Goal: Task Accomplishment & Management: Complete application form

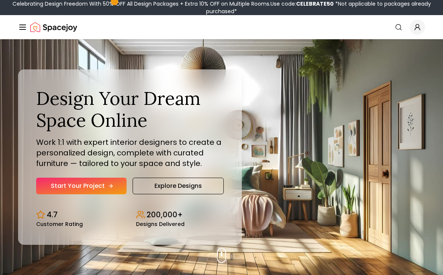
click at [106, 189] on link "Start Your Project" at bounding box center [81, 186] width 90 height 17
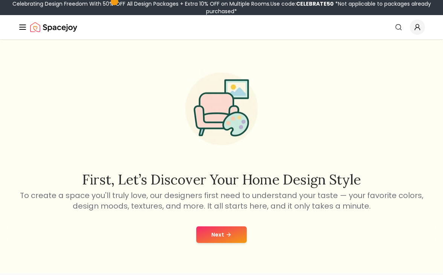
click at [223, 230] on button "Next" at bounding box center [221, 234] width 51 height 17
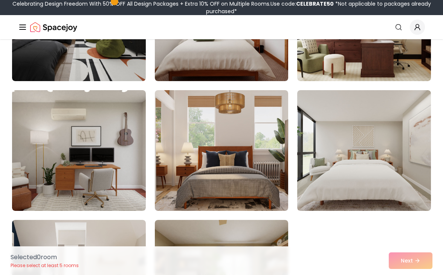
scroll to position [769, 0]
